Goal: Information Seeking & Learning: Learn about a topic

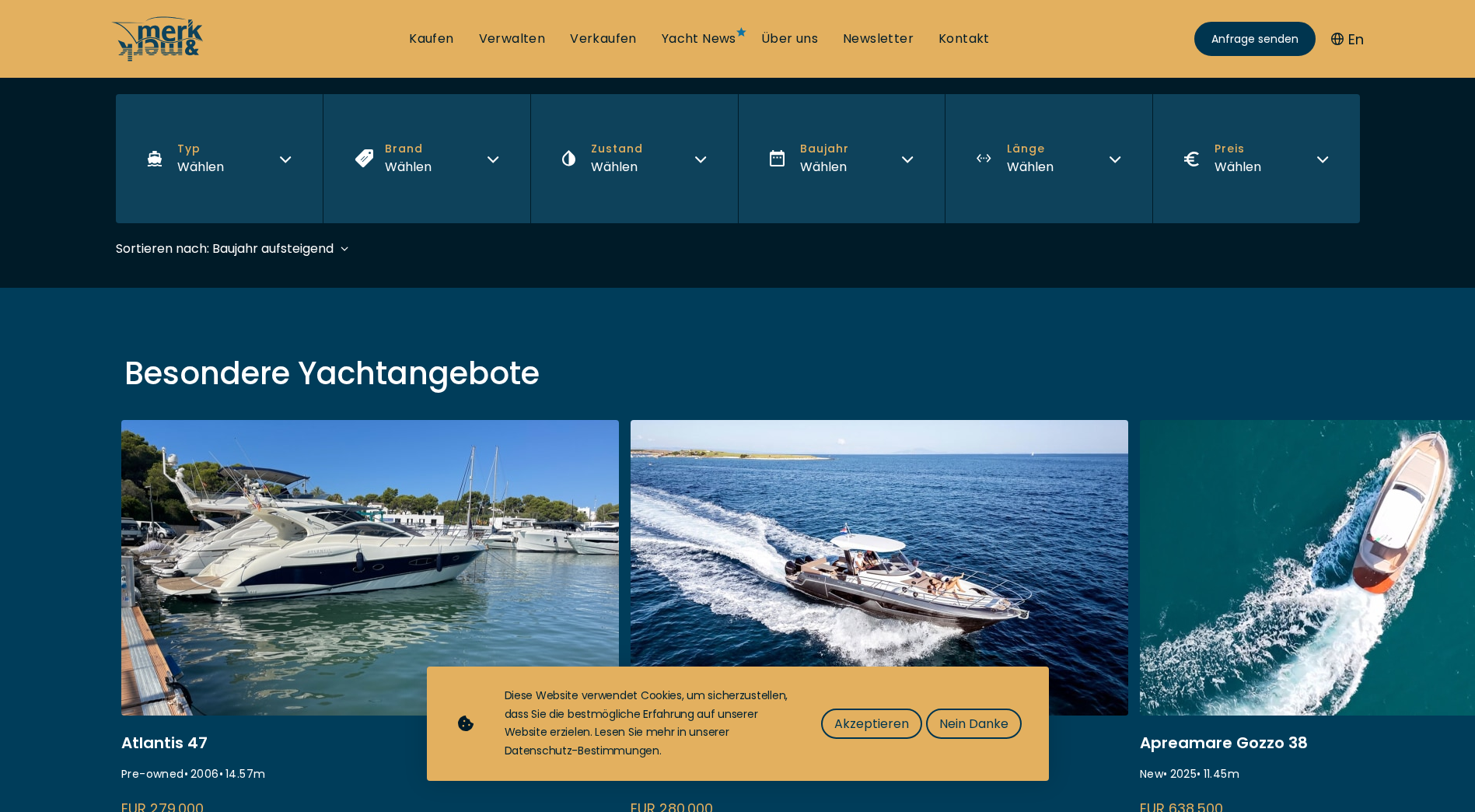
scroll to position [311, 0]
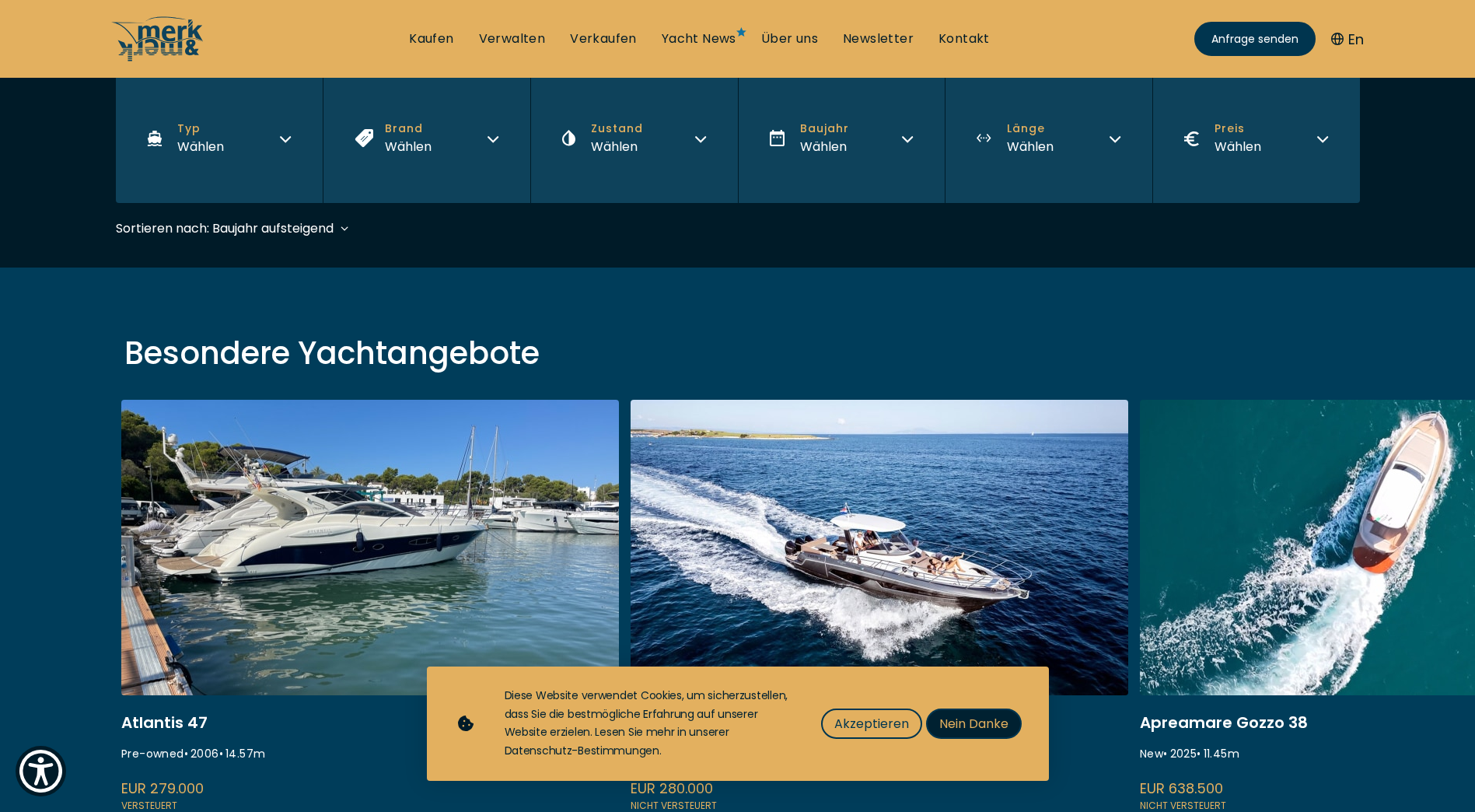
click at [955, 726] on span "Nein Danke" at bounding box center [974, 723] width 70 height 19
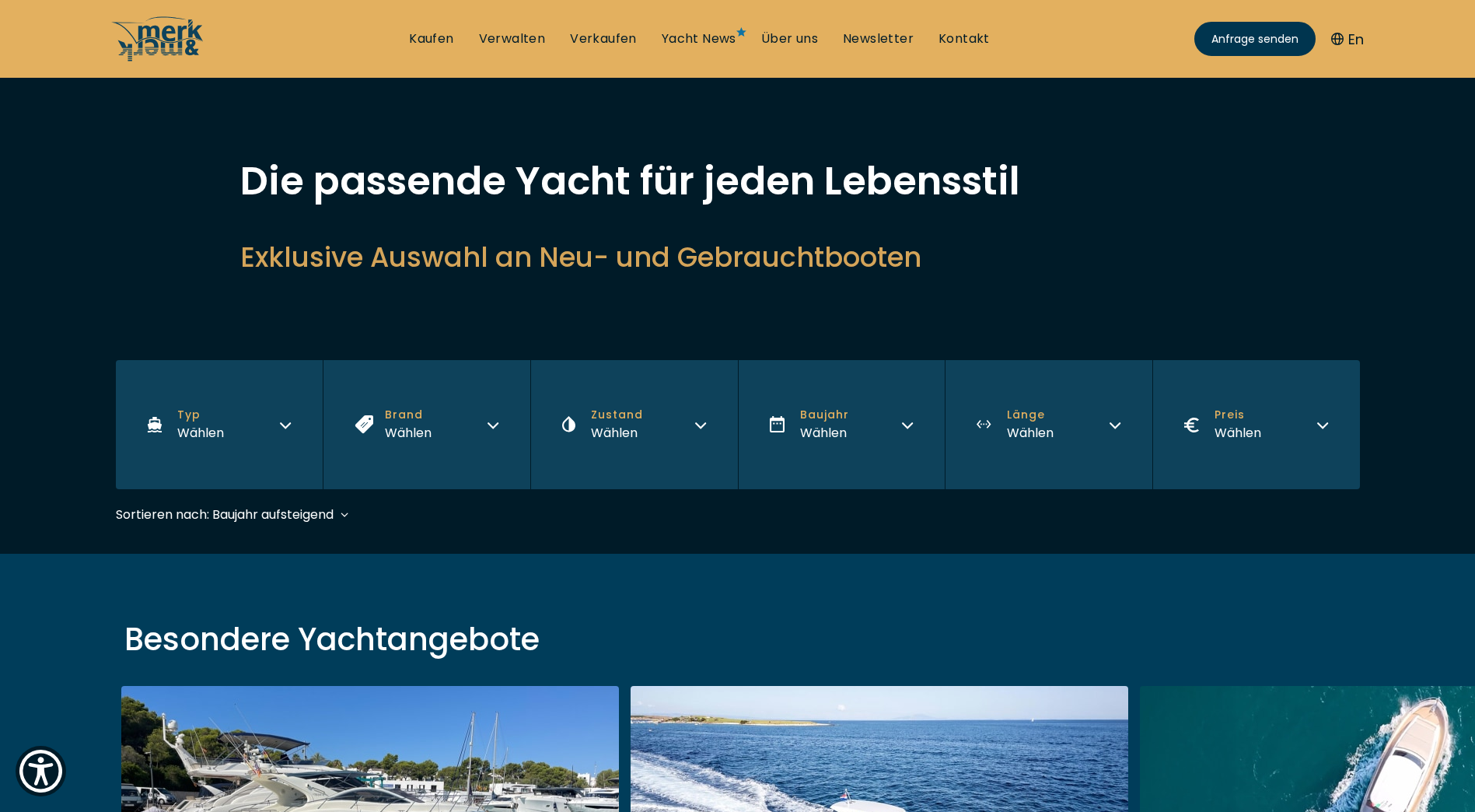
scroll to position [0, 0]
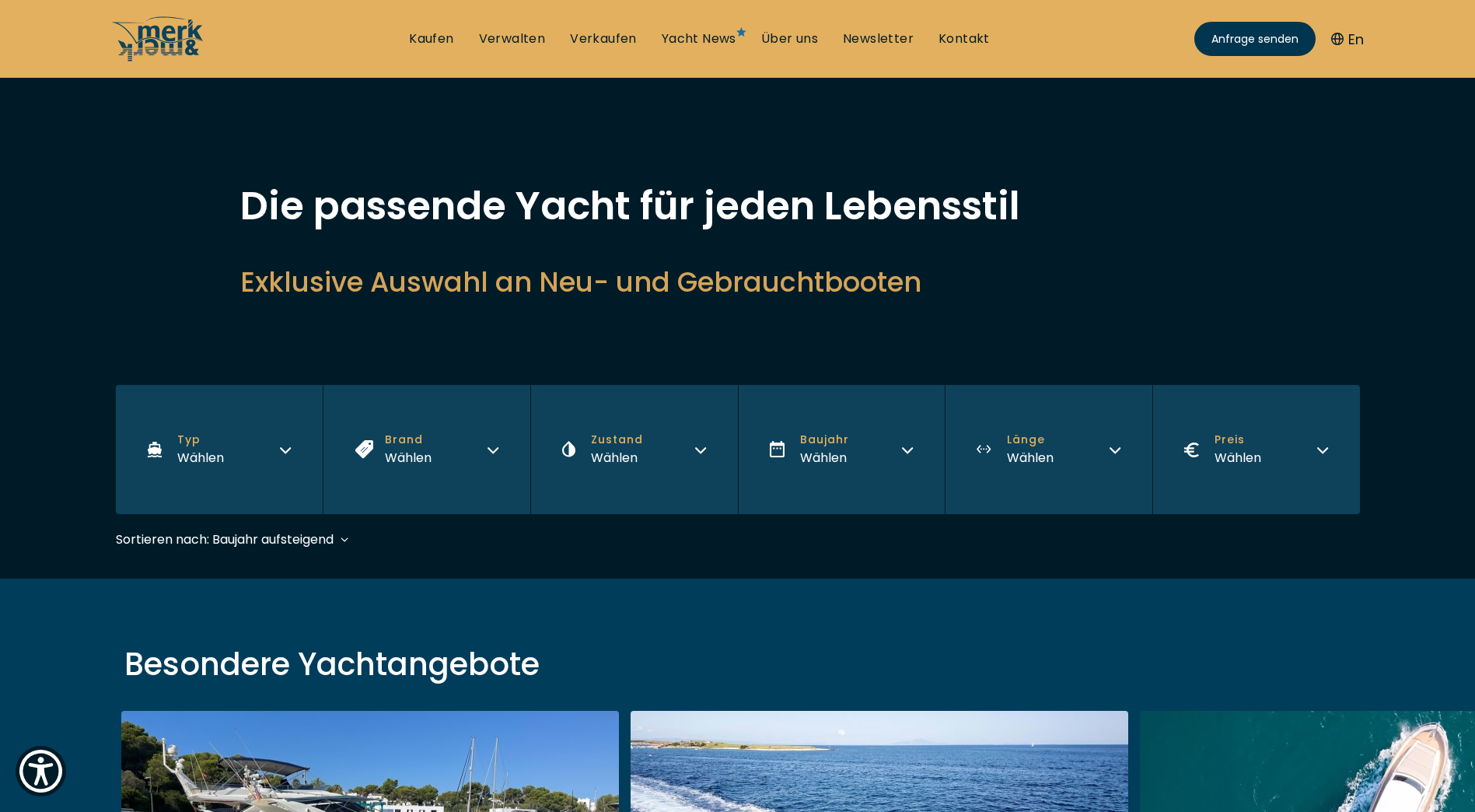
click at [810, 461] on div "Wählen" at bounding box center [824, 457] width 49 height 19
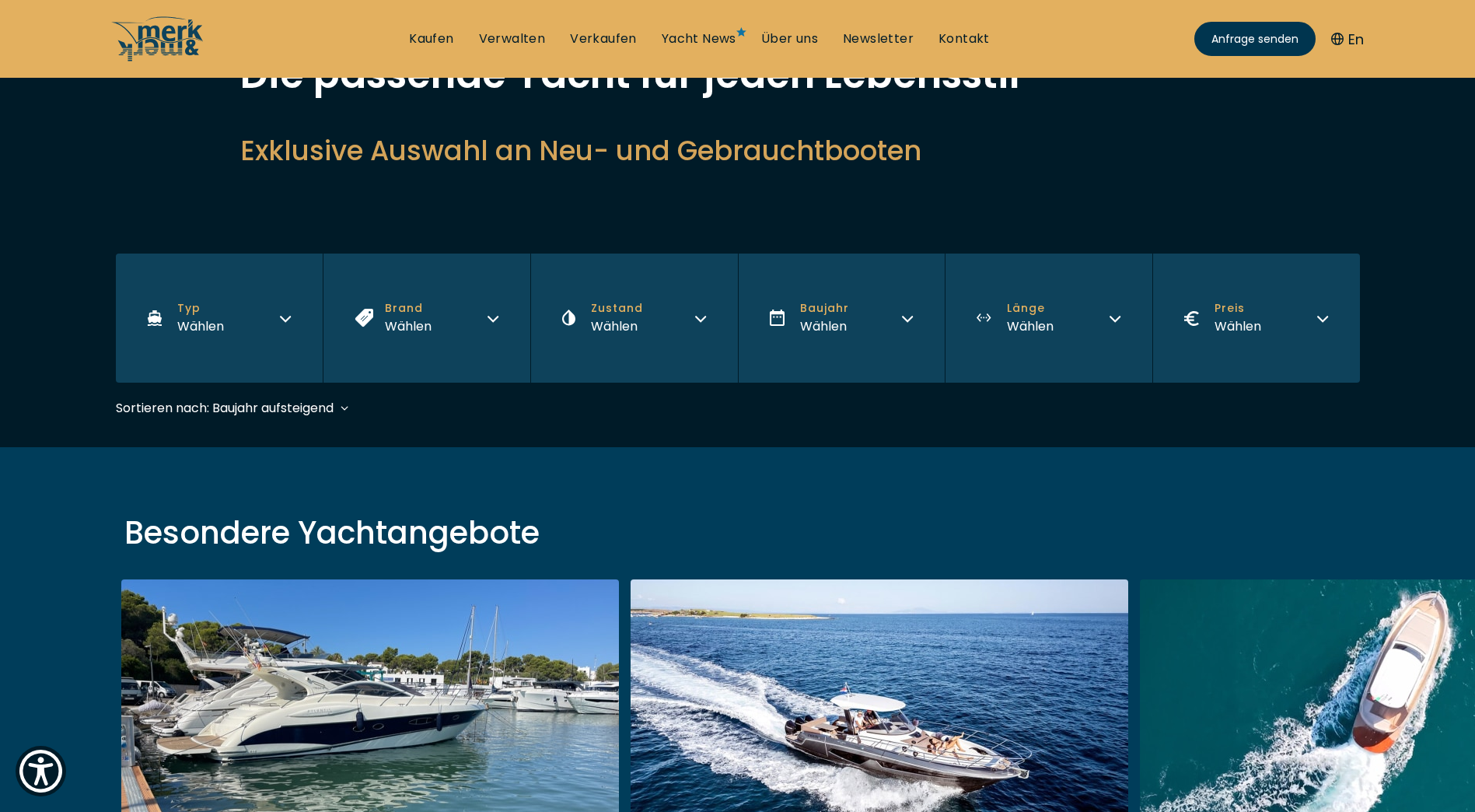
scroll to position [156, 0]
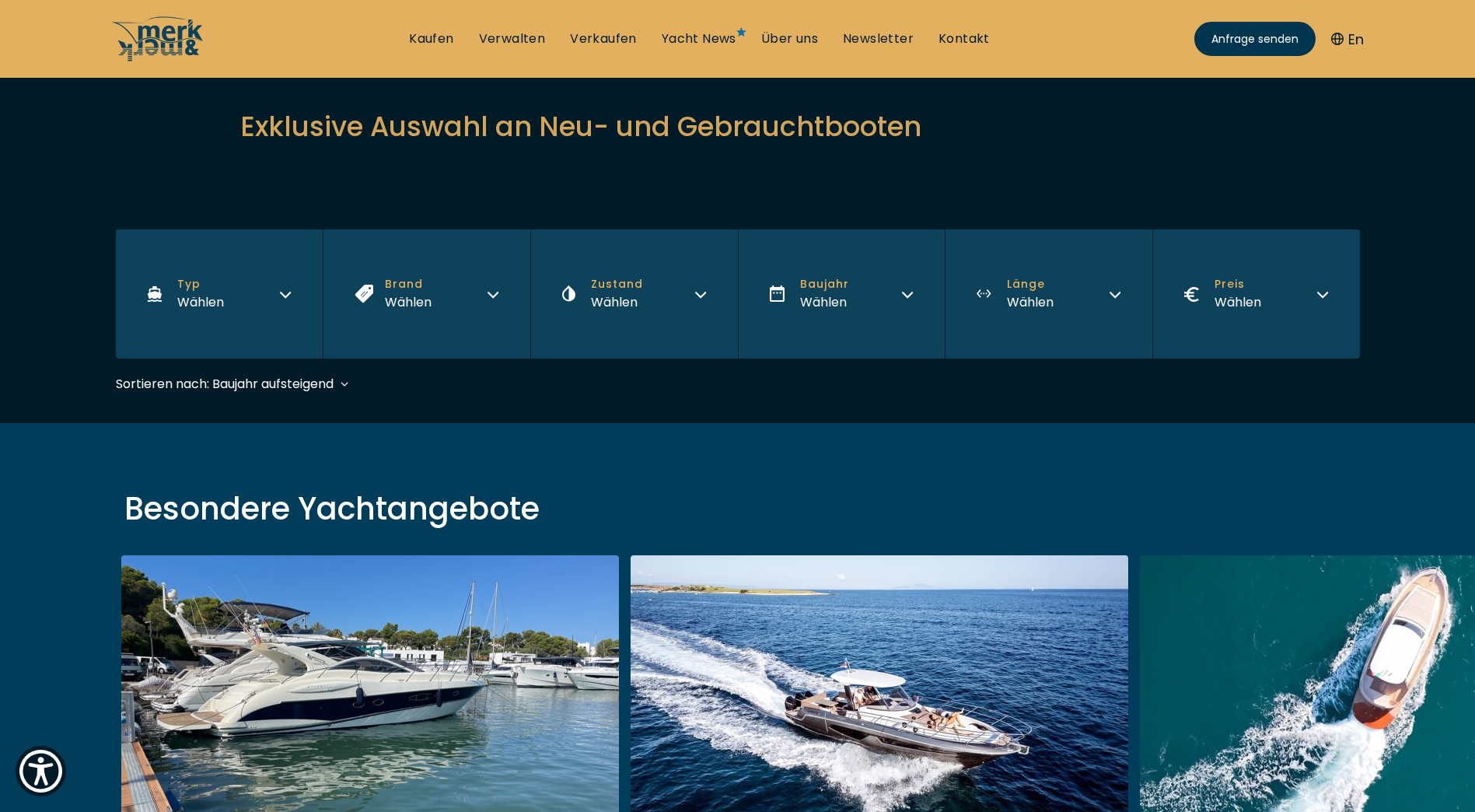
click at [904, 288] on icon "button" at bounding box center [907, 292] width 12 height 12
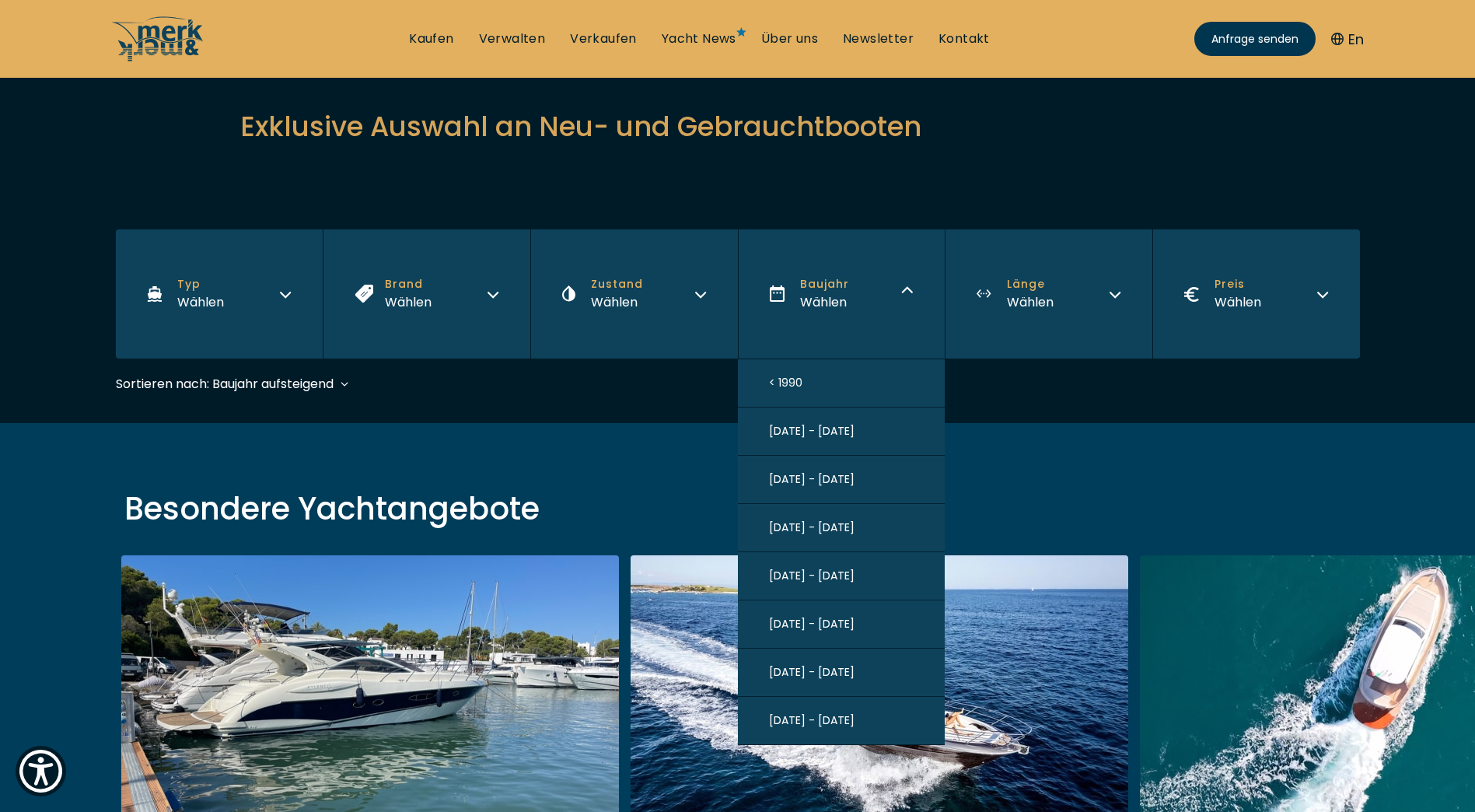
click at [803, 719] on span "2020 - 2025" at bounding box center [811, 721] width 85 height 17
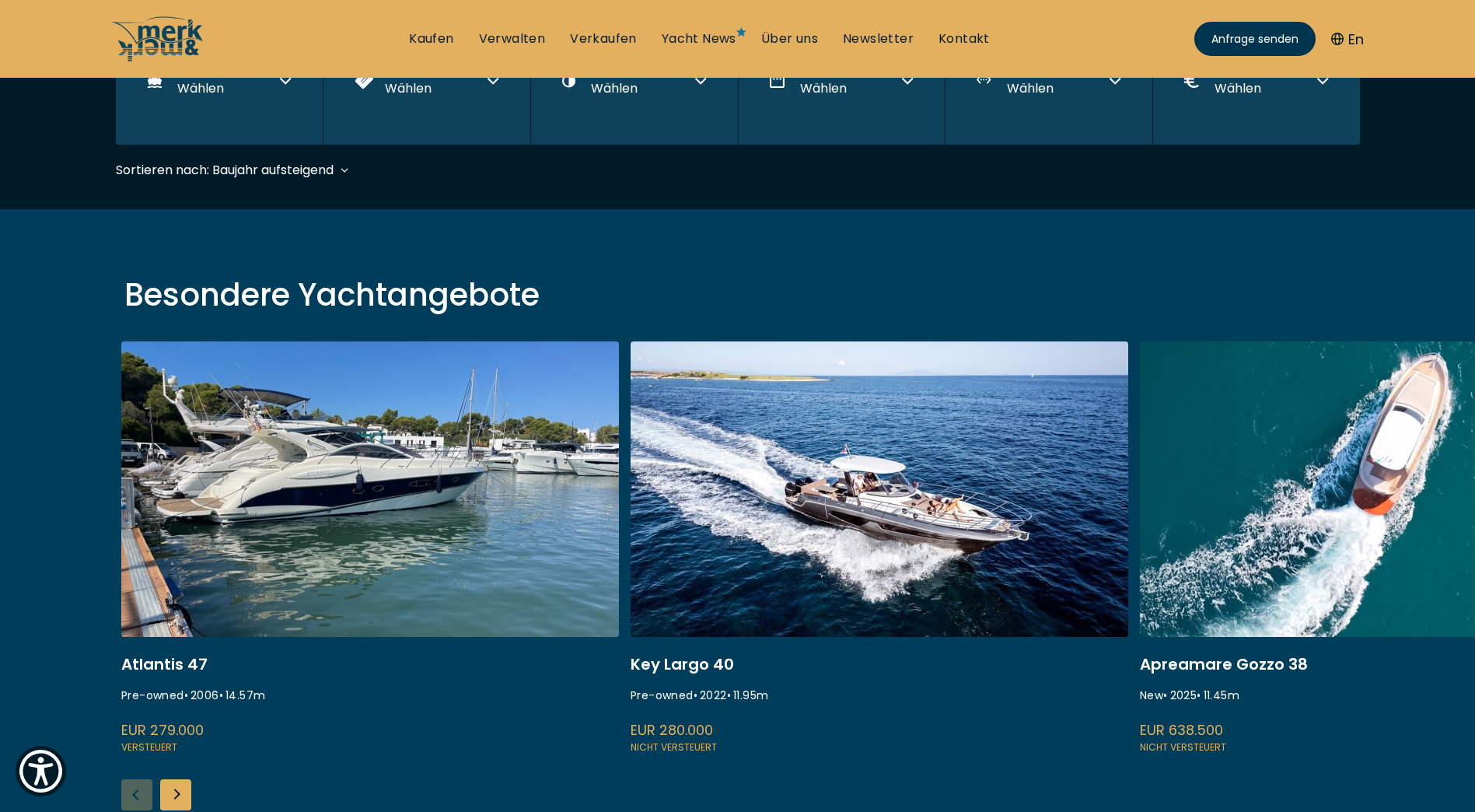
scroll to position [385, 0]
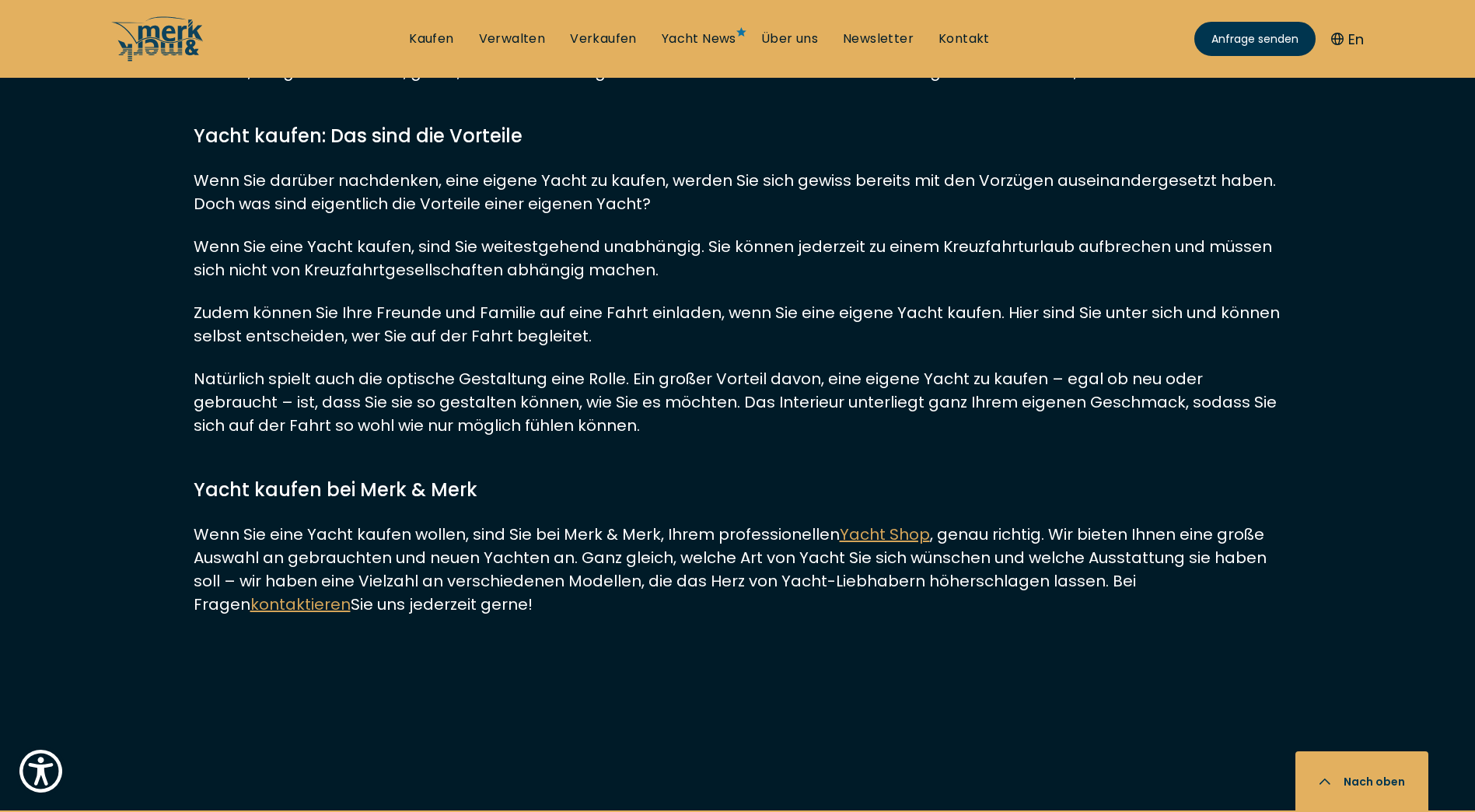
scroll to position [4899, 0]
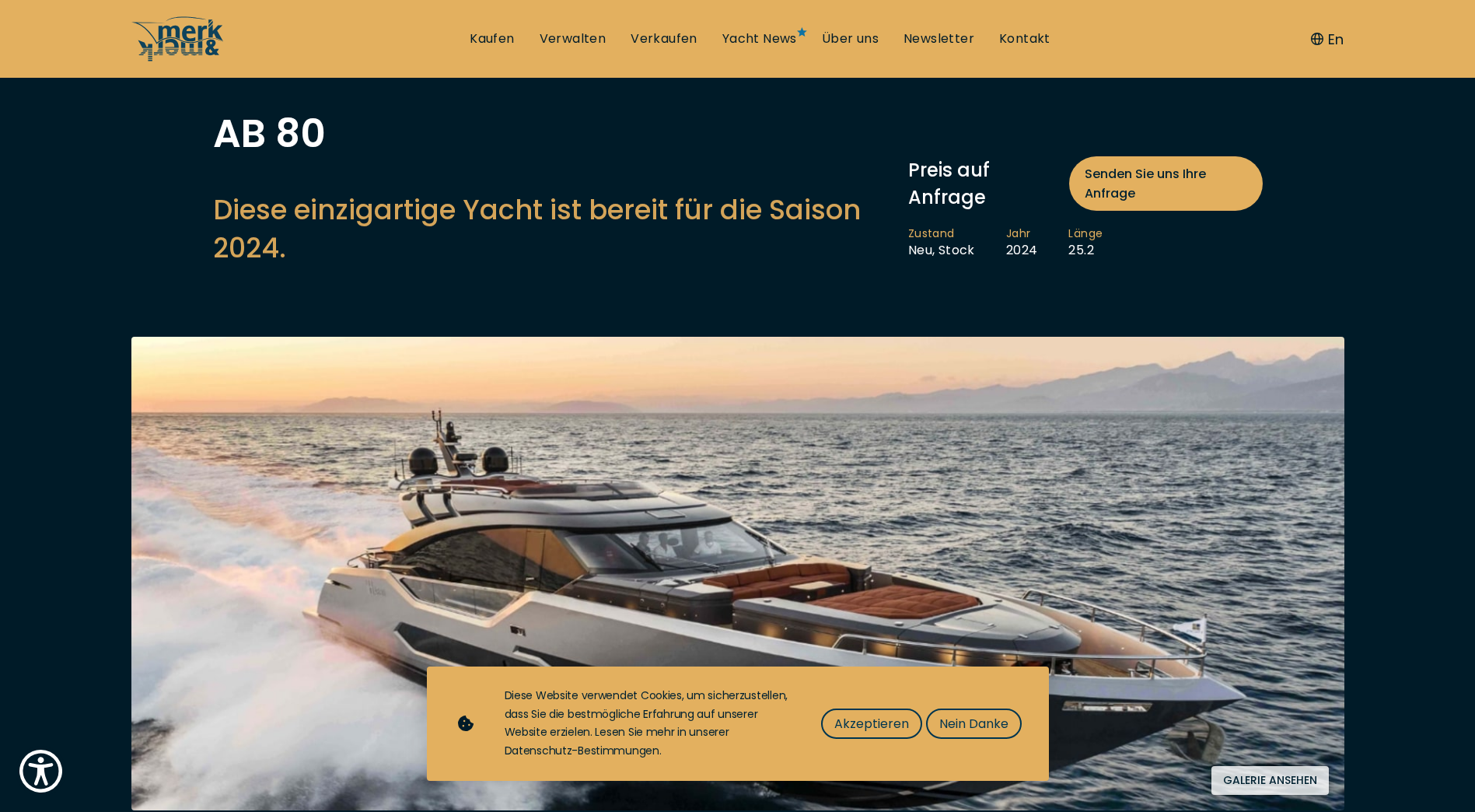
scroll to position [233, 0]
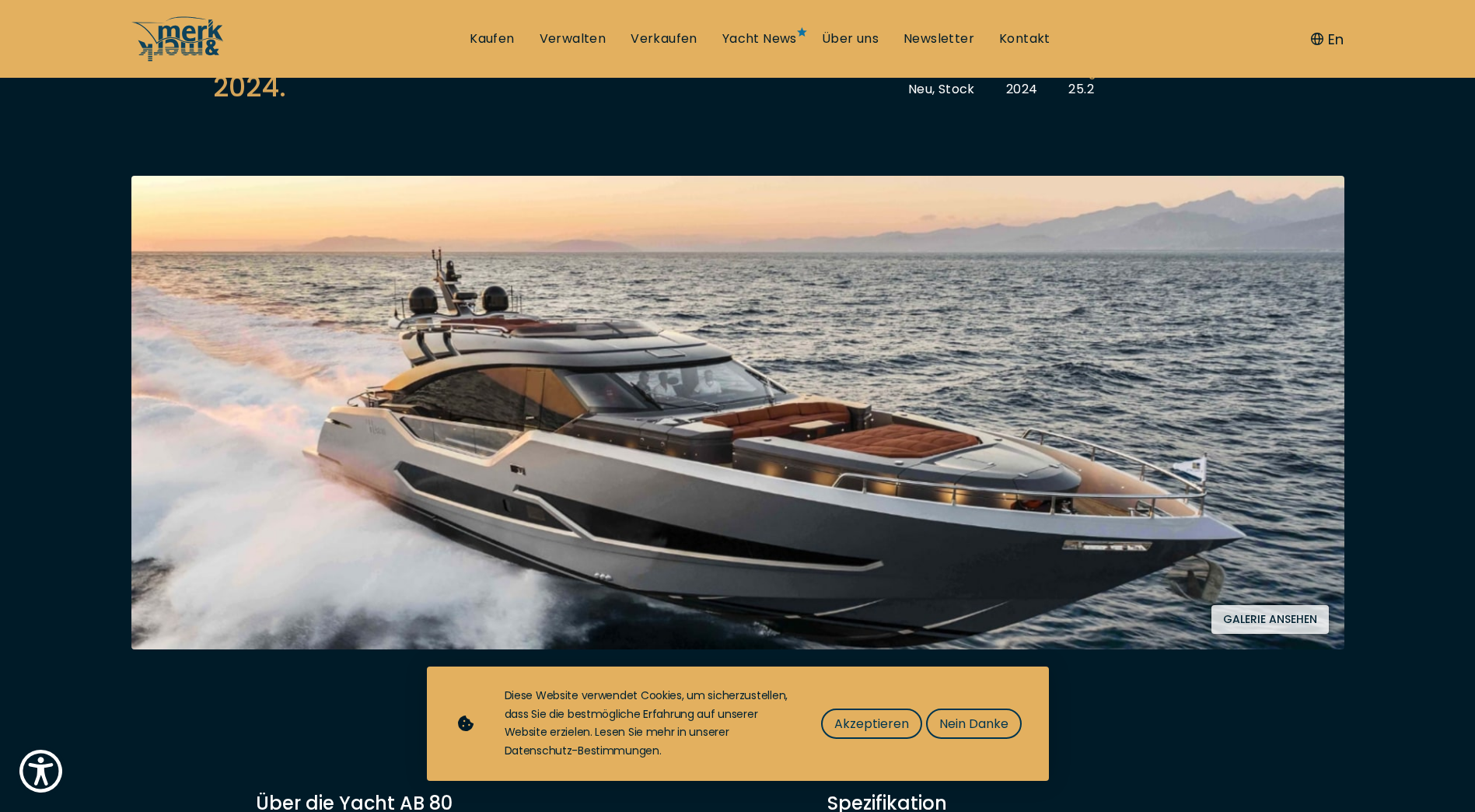
click at [1256, 615] on button "Galerie ansehen" at bounding box center [1271, 619] width 118 height 29
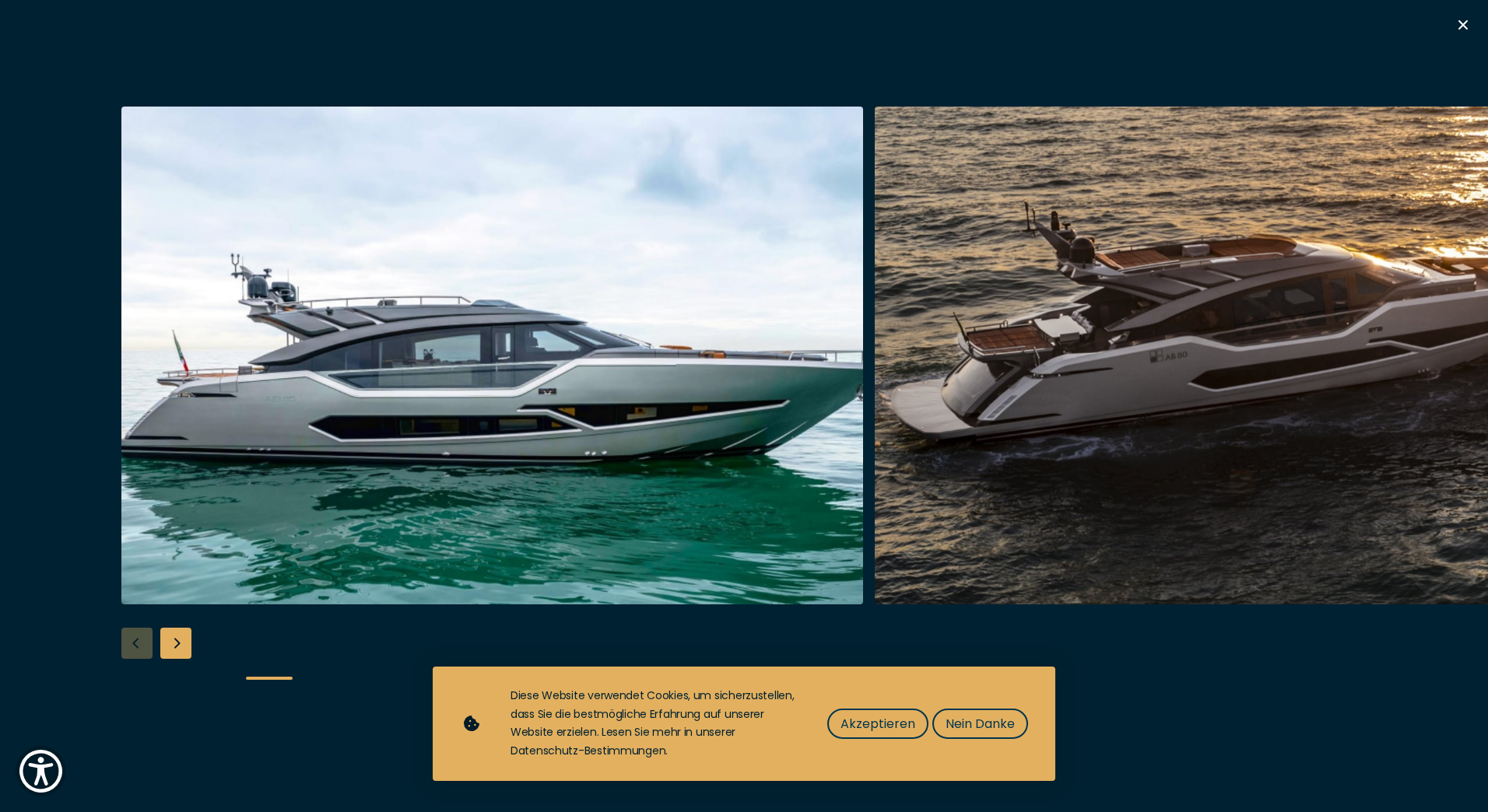
click at [781, 346] on img "button" at bounding box center [492, 355] width 741 height 497
click at [264, 523] on img "button" at bounding box center [492, 355] width 741 height 497
drag, startPoint x: 1018, startPoint y: 728, endPoint x: 959, endPoint y: 728, distance: 59.0
click at [1013, 728] on button "Nein Danke" at bounding box center [980, 723] width 96 height 31
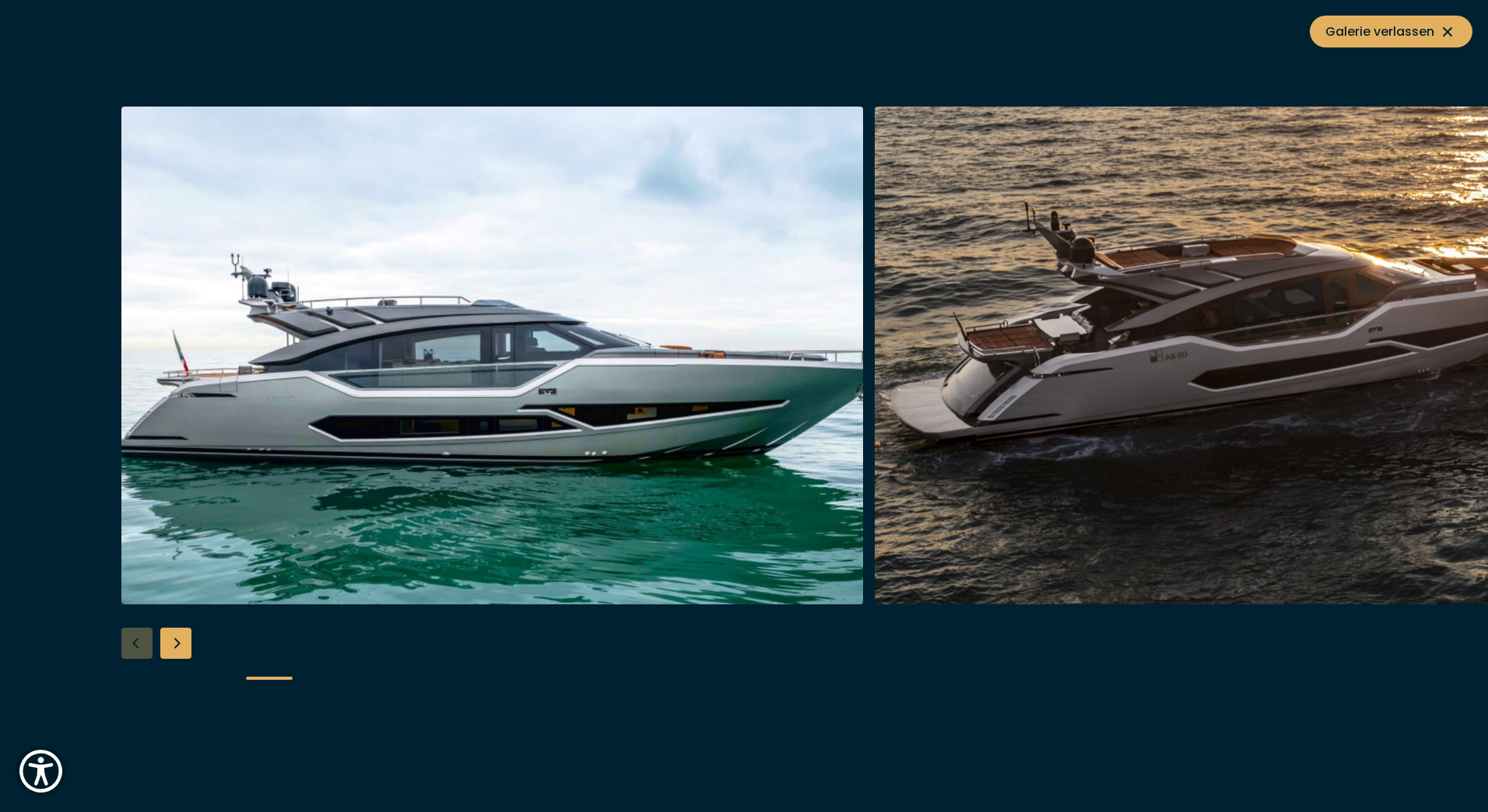
click at [445, 495] on img "button" at bounding box center [492, 355] width 741 height 497
click at [177, 643] on div "Next slide" at bounding box center [176, 643] width 31 height 31
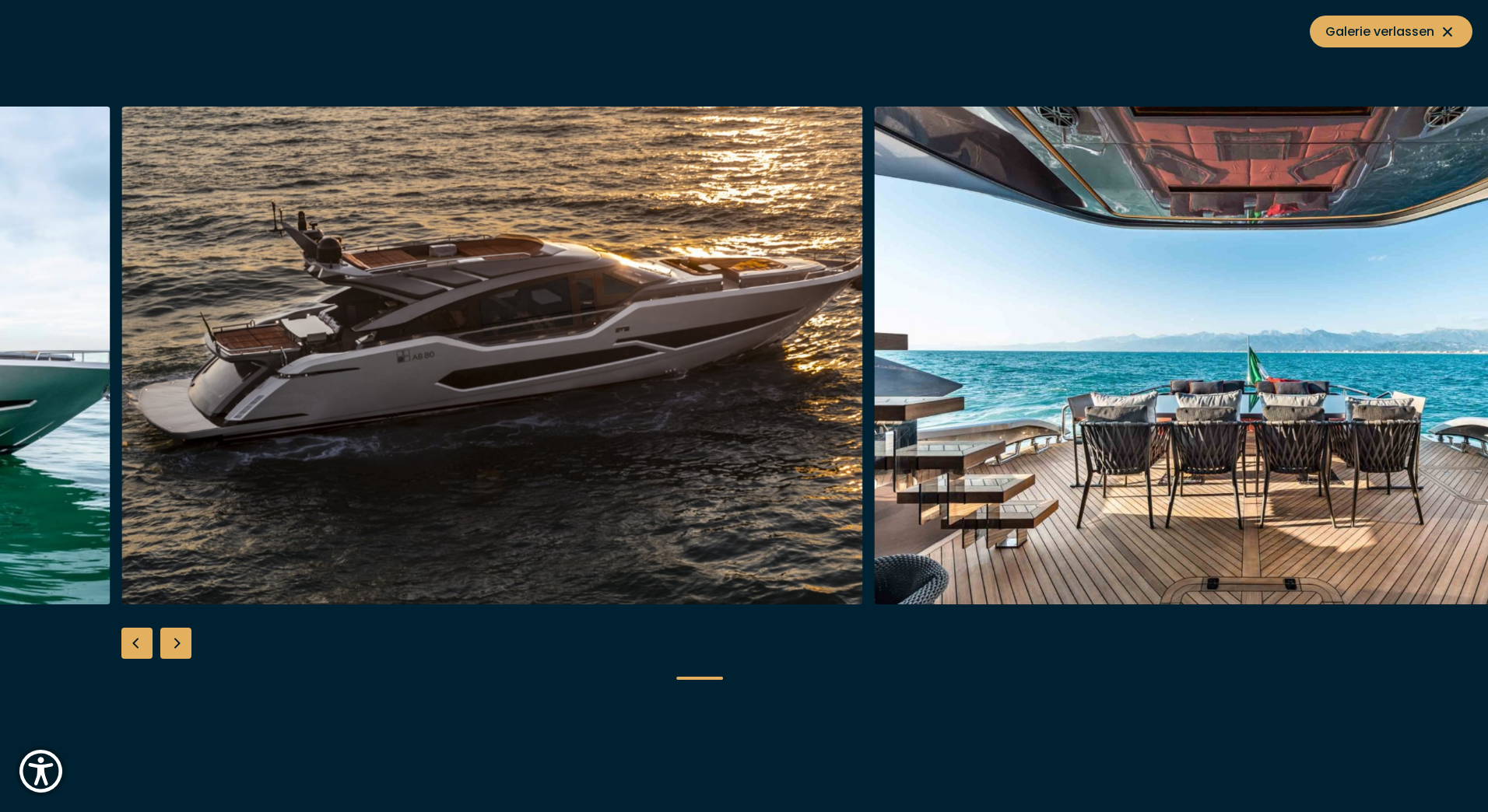
click at [177, 643] on div "Next slide" at bounding box center [176, 643] width 31 height 31
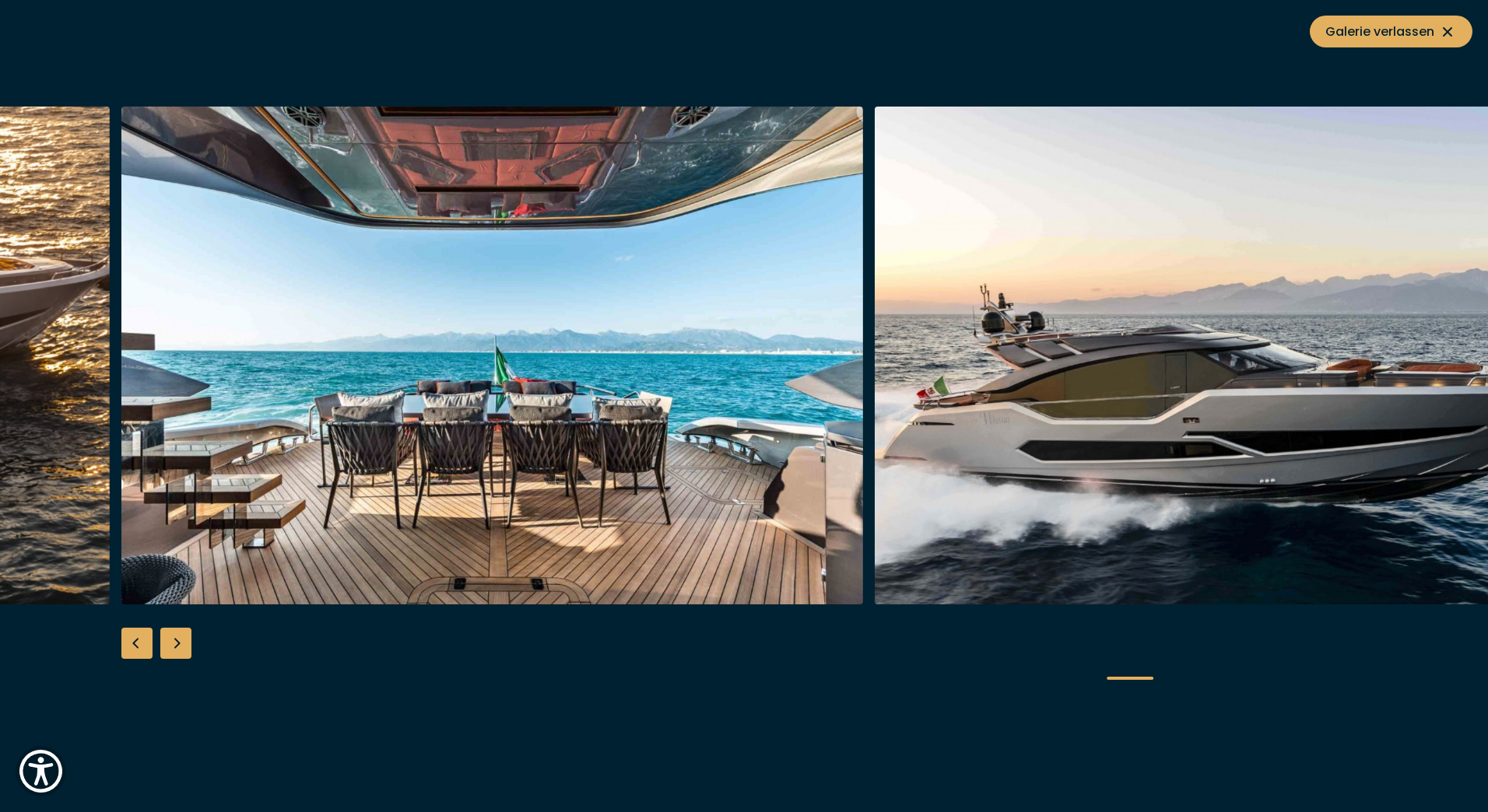
click at [177, 643] on div "Next slide" at bounding box center [176, 643] width 31 height 31
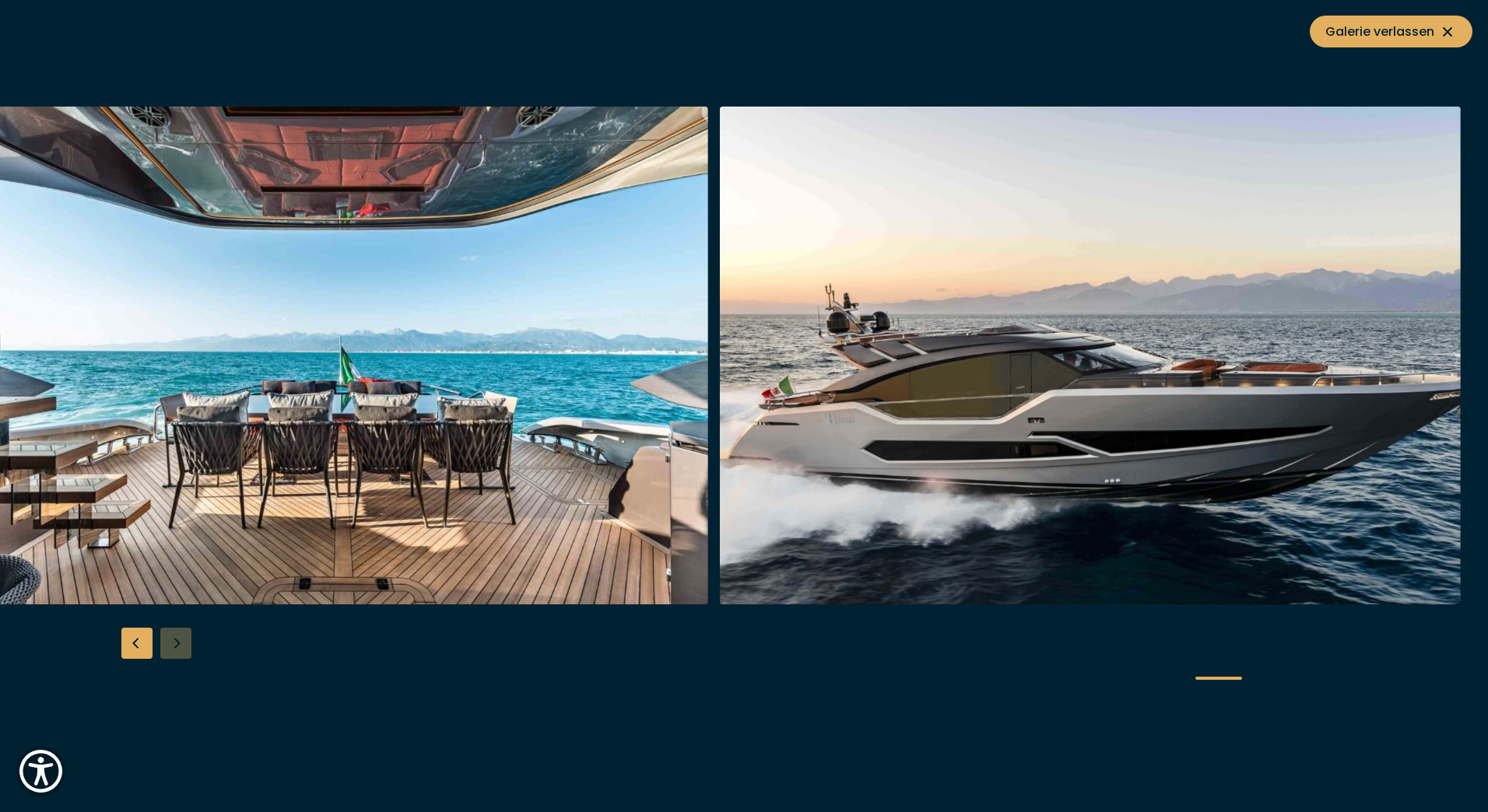
click at [177, 643] on div at bounding box center [744, 406] width 1488 height 598
click at [1452, 32] on icon at bounding box center [1447, 31] width 19 height 19
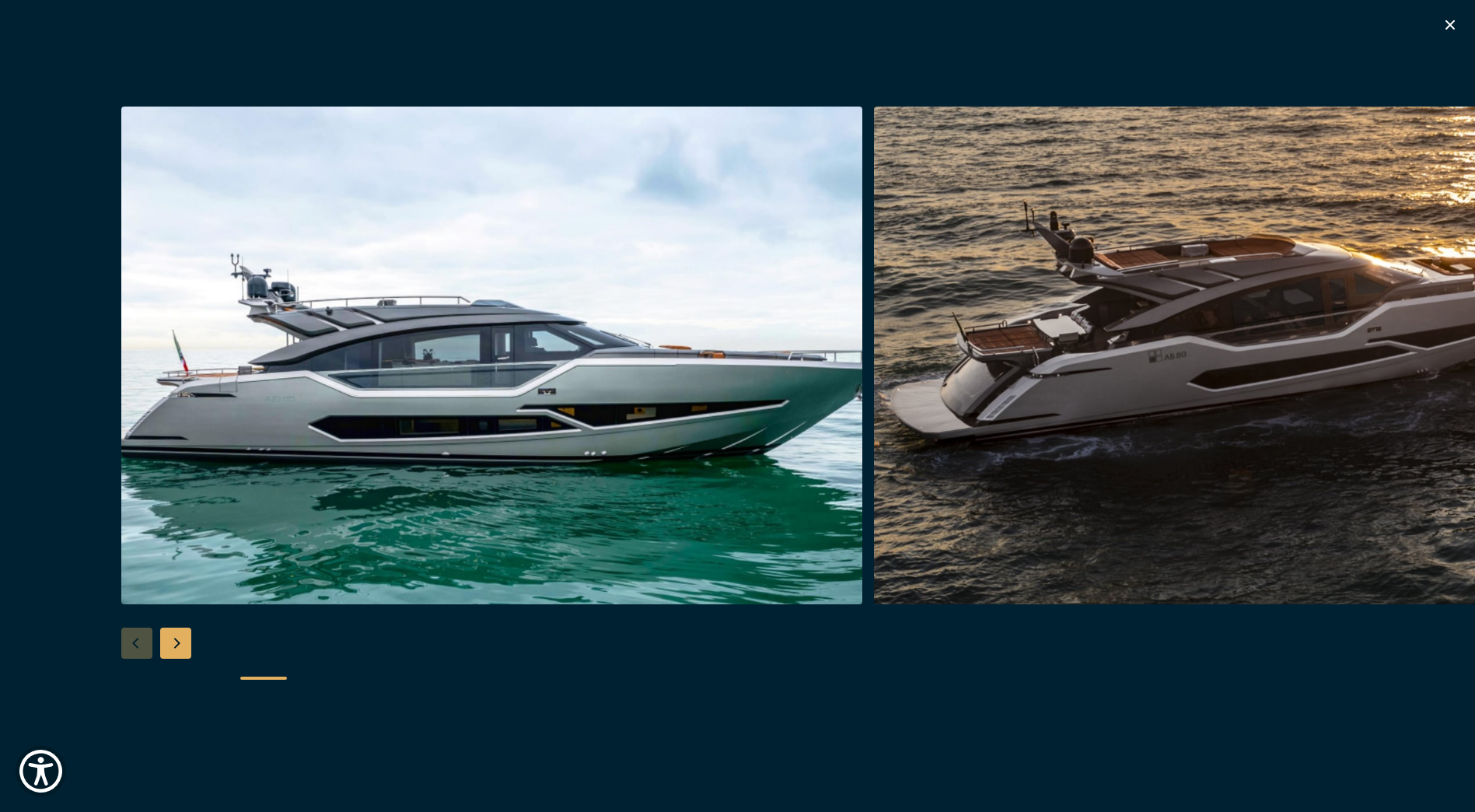
scroll to position [622, 0]
click at [1450, 19] on icon "button" at bounding box center [1450, 25] width 19 height 19
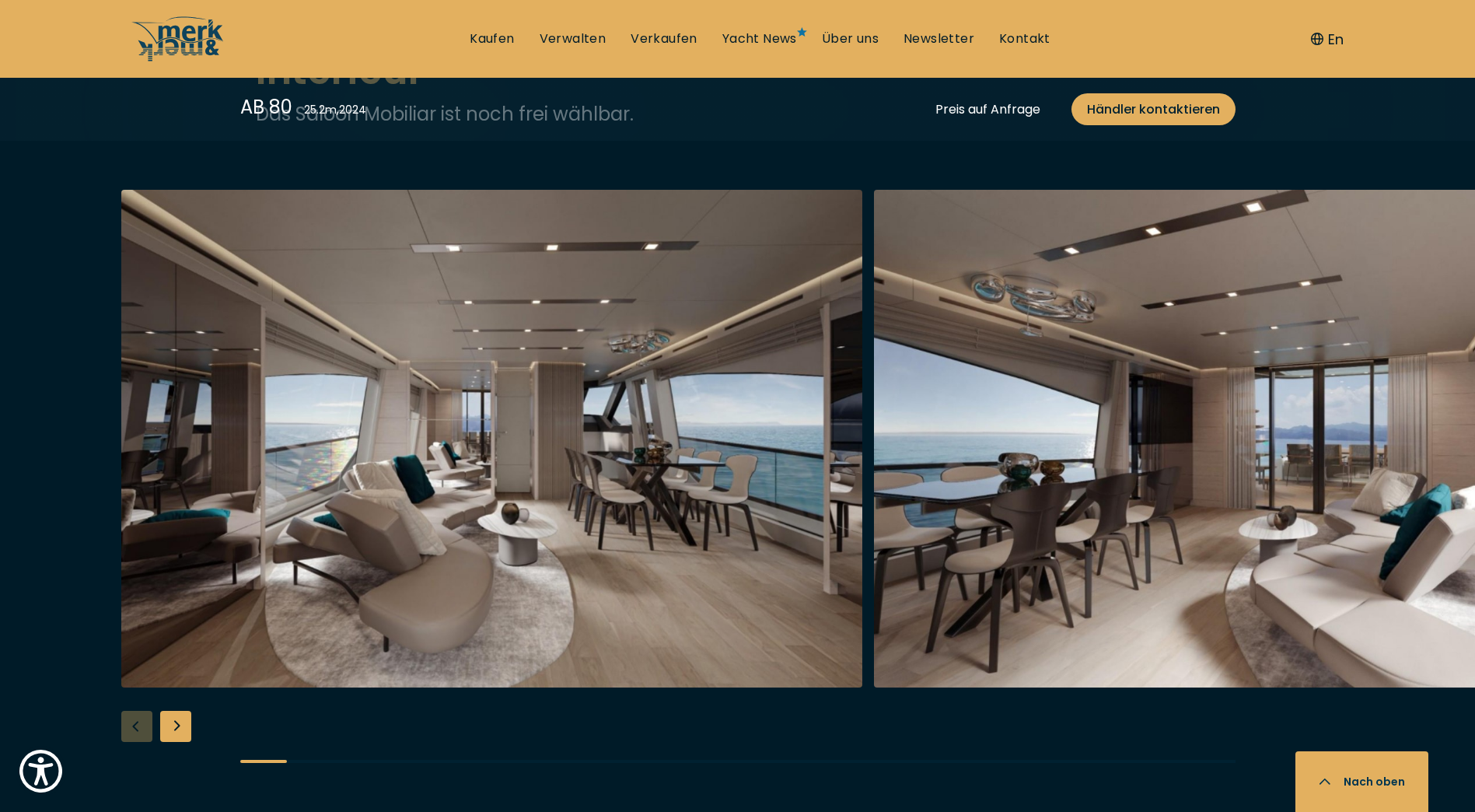
scroll to position [2645, 0]
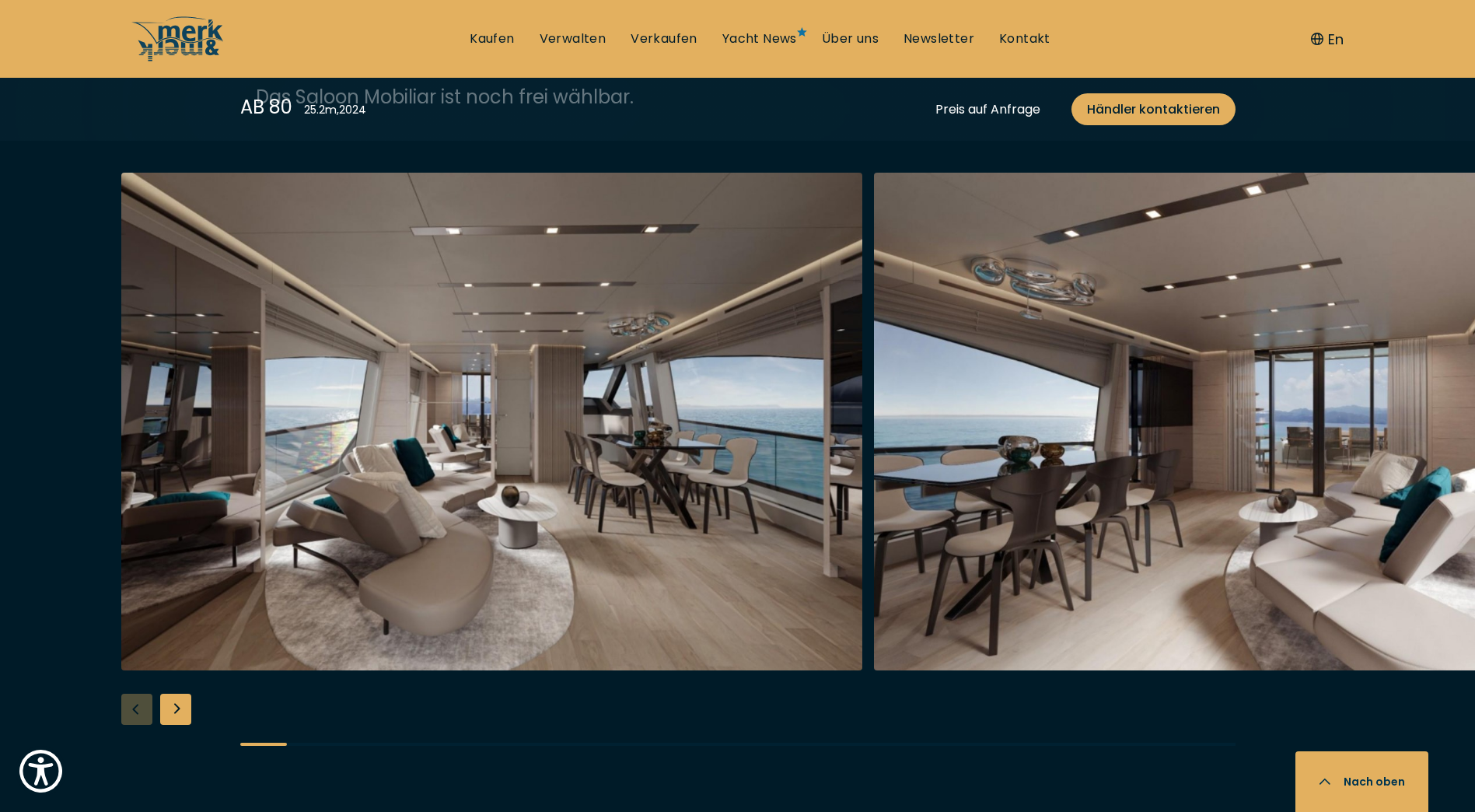
click at [159, 718] on div at bounding box center [738, 472] width 1475 height 598
click at [174, 704] on div "Next slide" at bounding box center [176, 709] width 31 height 31
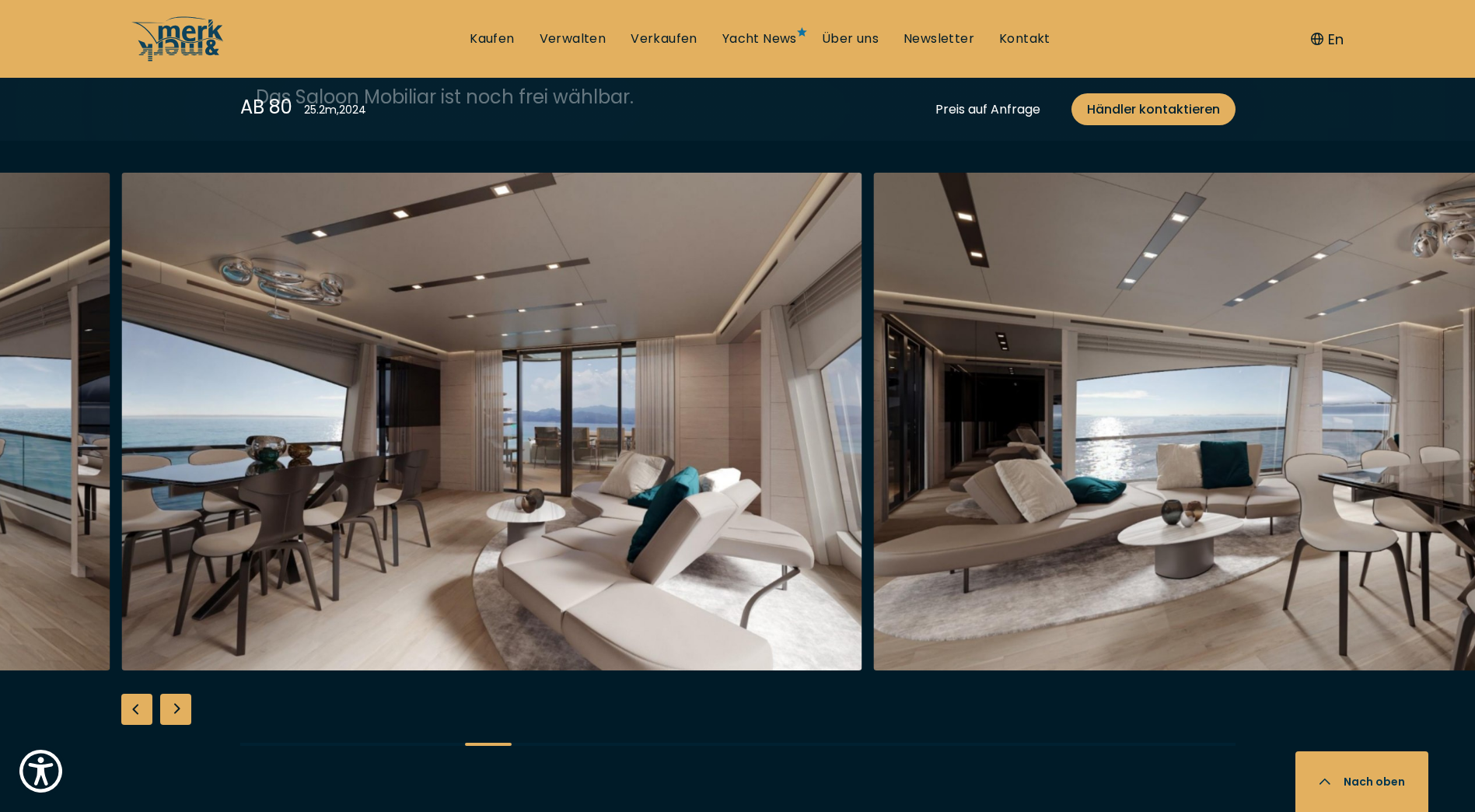
click at [174, 704] on div "Next slide" at bounding box center [176, 709] width 31 height 31
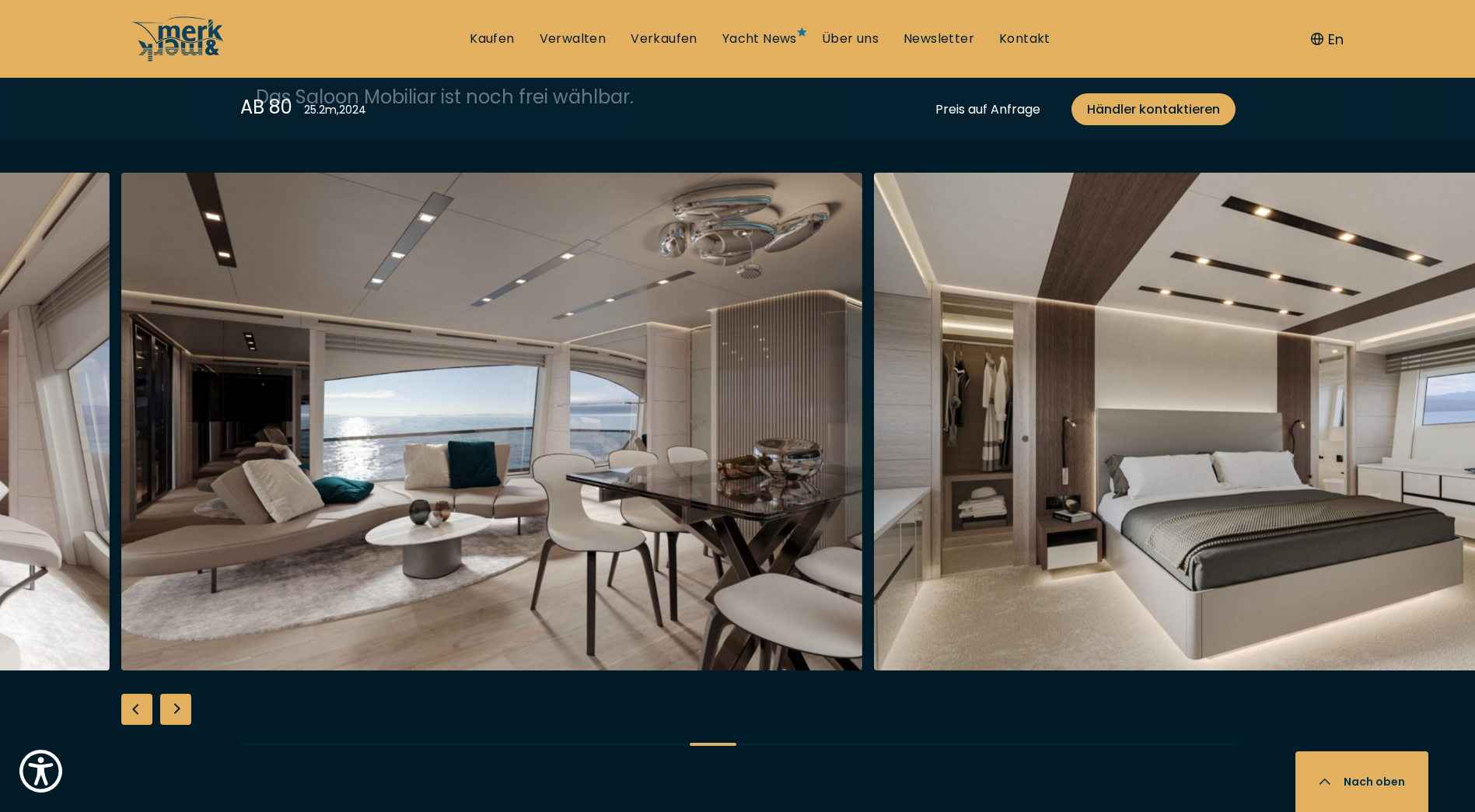
click at [174, 704] on div "Next slide" at bounding box center [176, 709] width 31 height 31
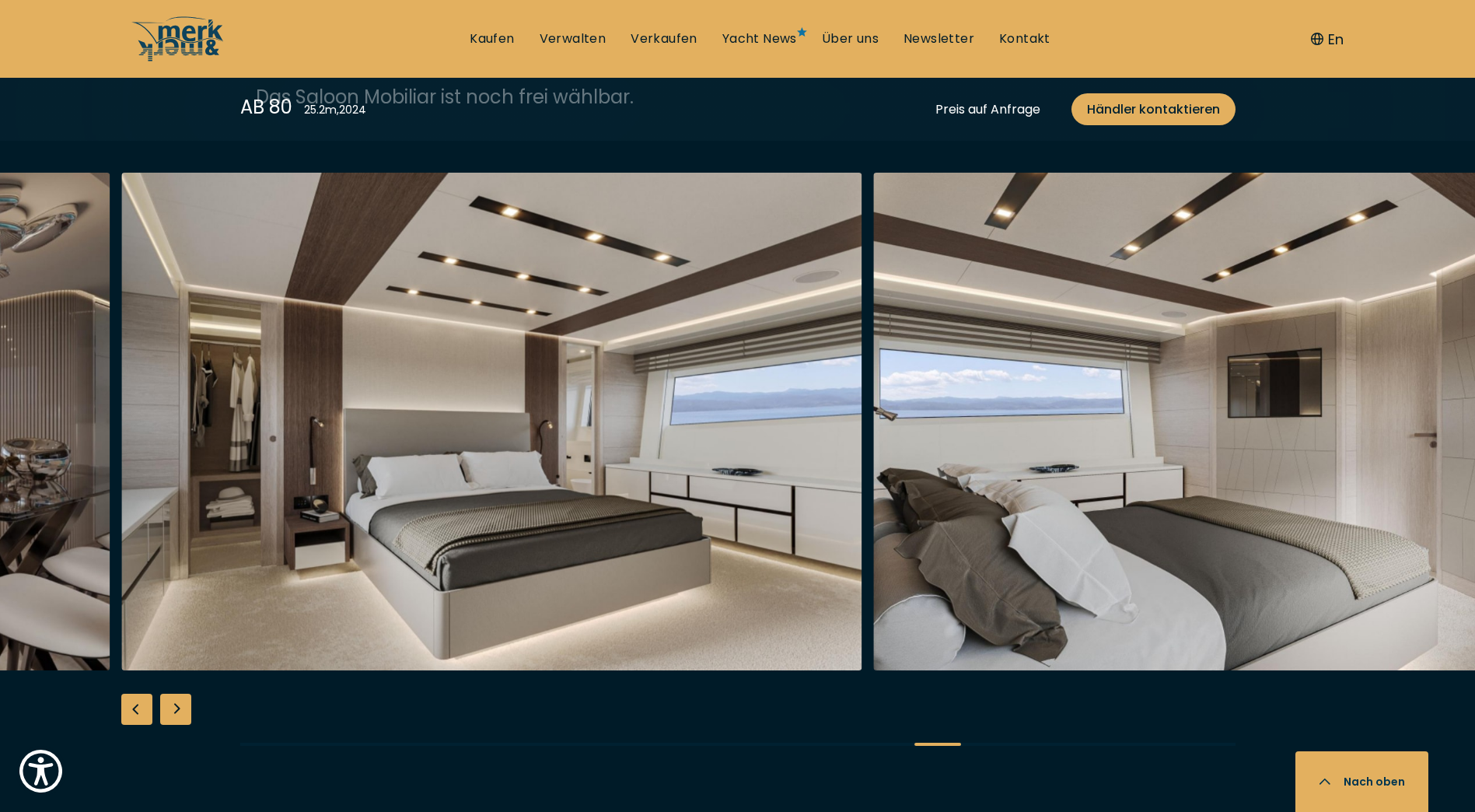
click at [174, 704] on div "Next slide" at bounding box center [176, 709] width 31 height 31
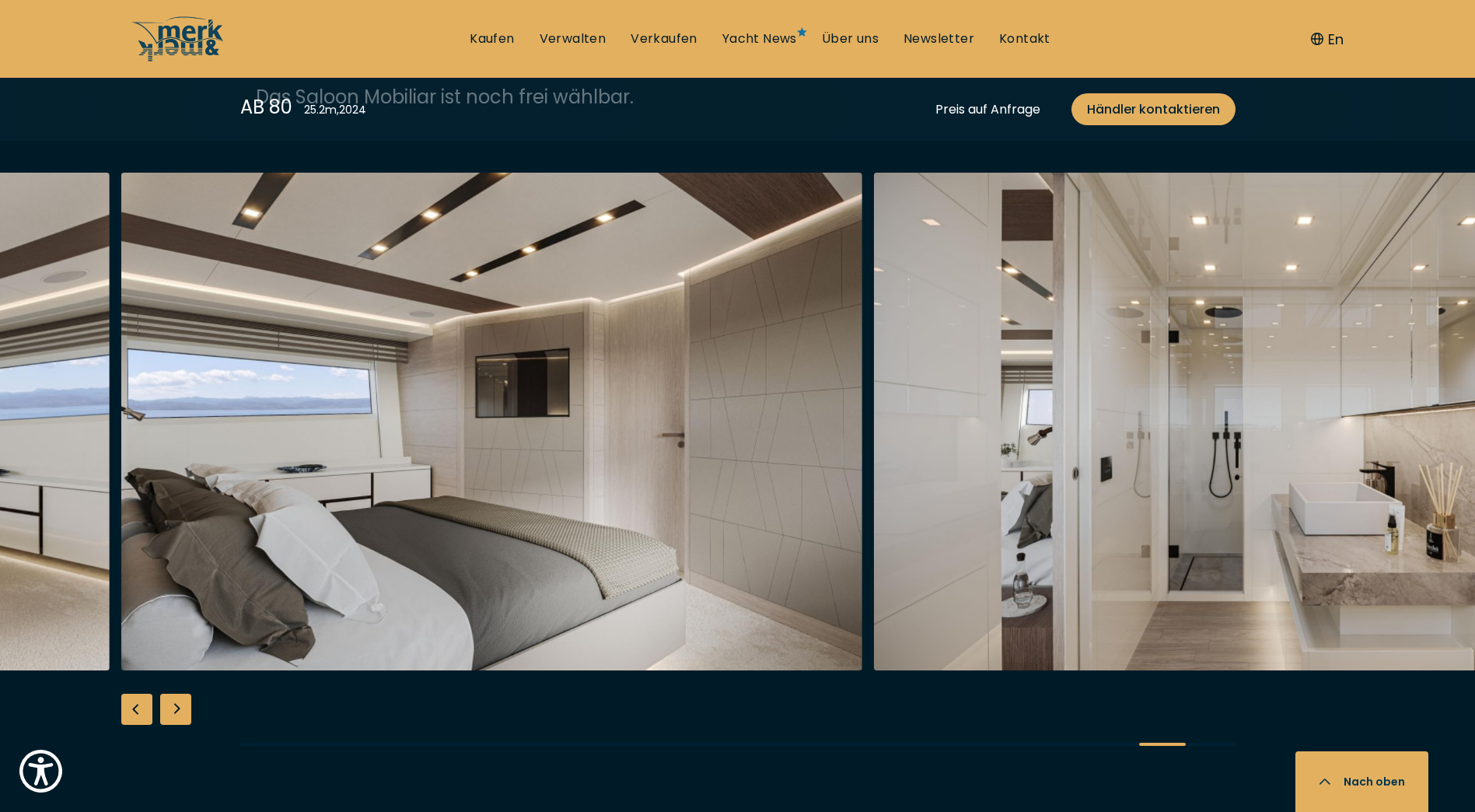
click at [174, 704] on div "Next slide" at bounding box center [176, 709] width 31 height 31
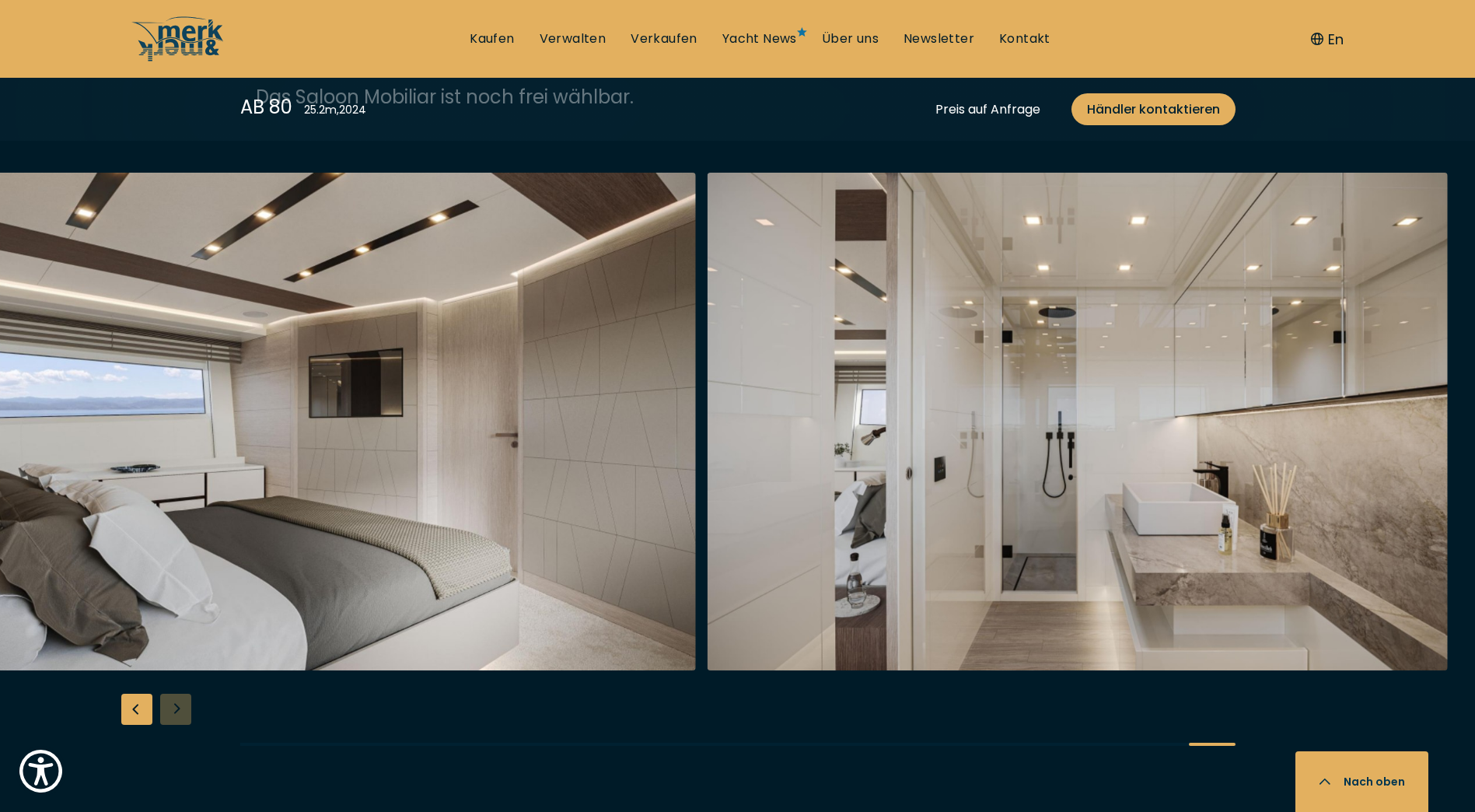
click at [174, 704] on div at bounding box center [738, 472] width 1475 height 598
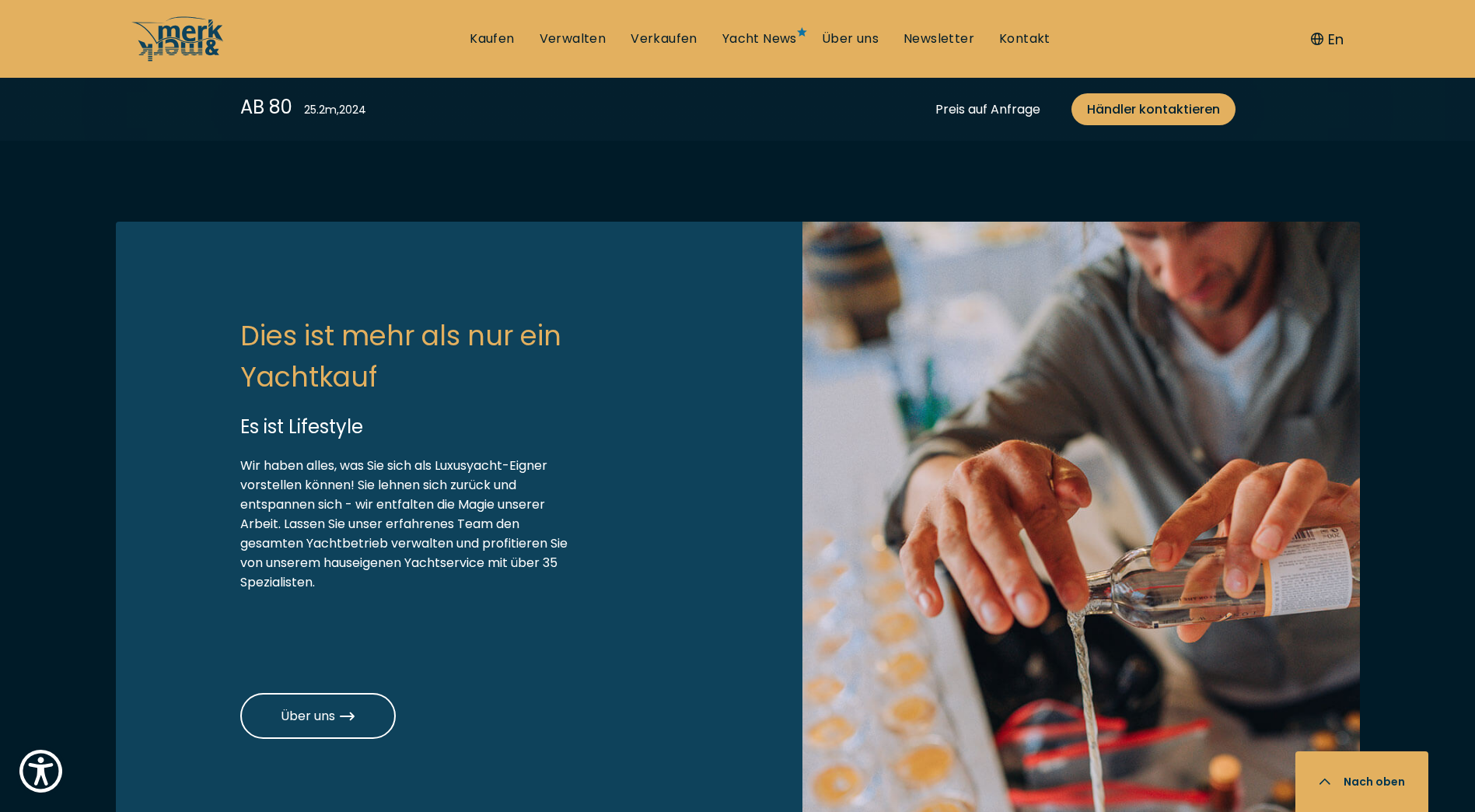
scroll to position [4589, 0]
